Goal: Information Seeking & Learning: Learn about a topic

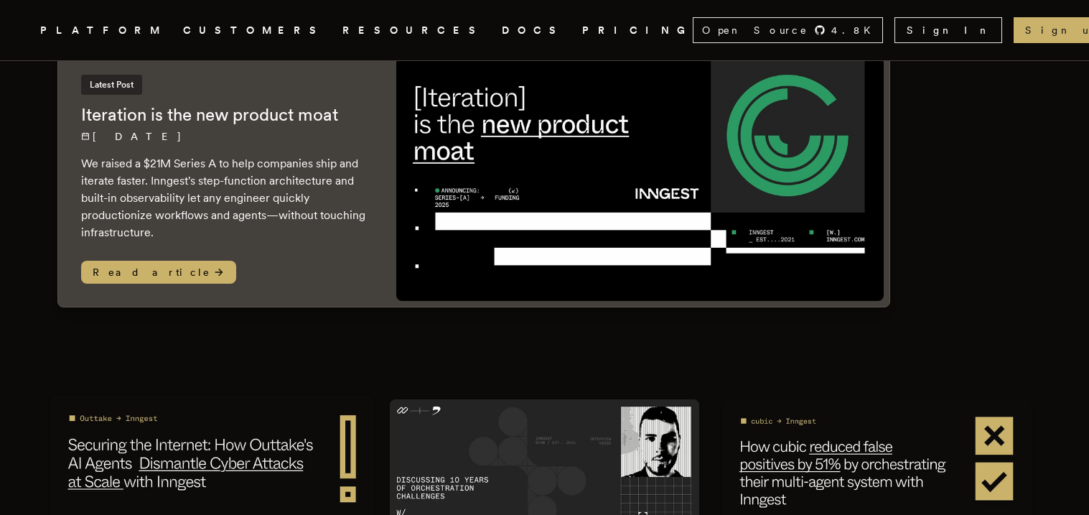
scroll to position [131, 0]
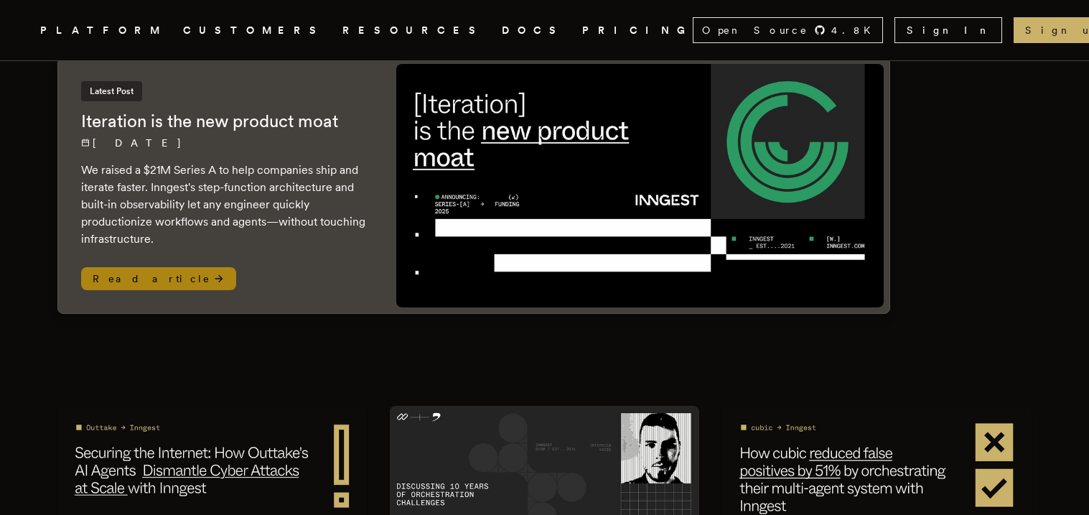
click at [145, 267] on span "Read article" at bounding box center [158, 278] width 155 height 23
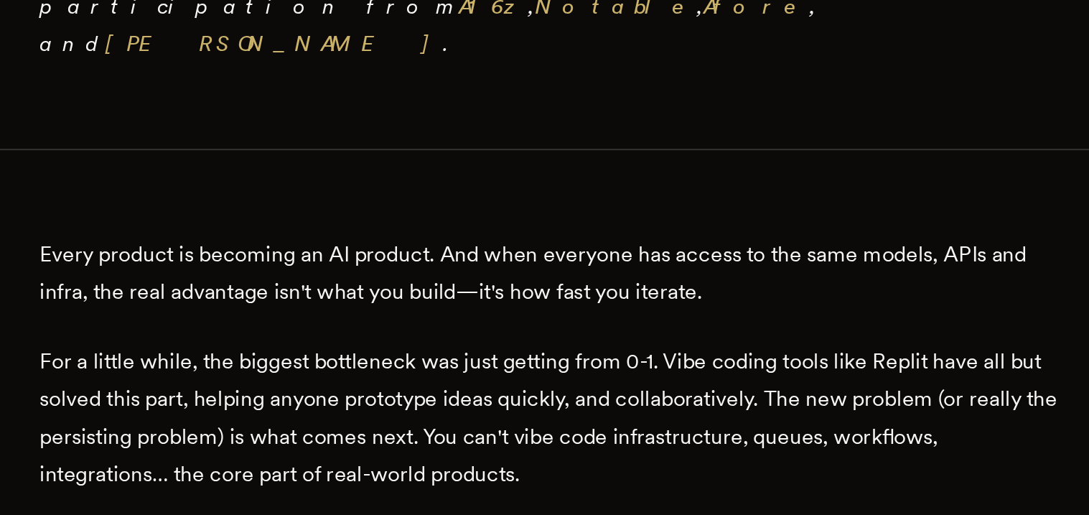
scroll to position [459, 0]
